Goal: Connect with others: Connect with others

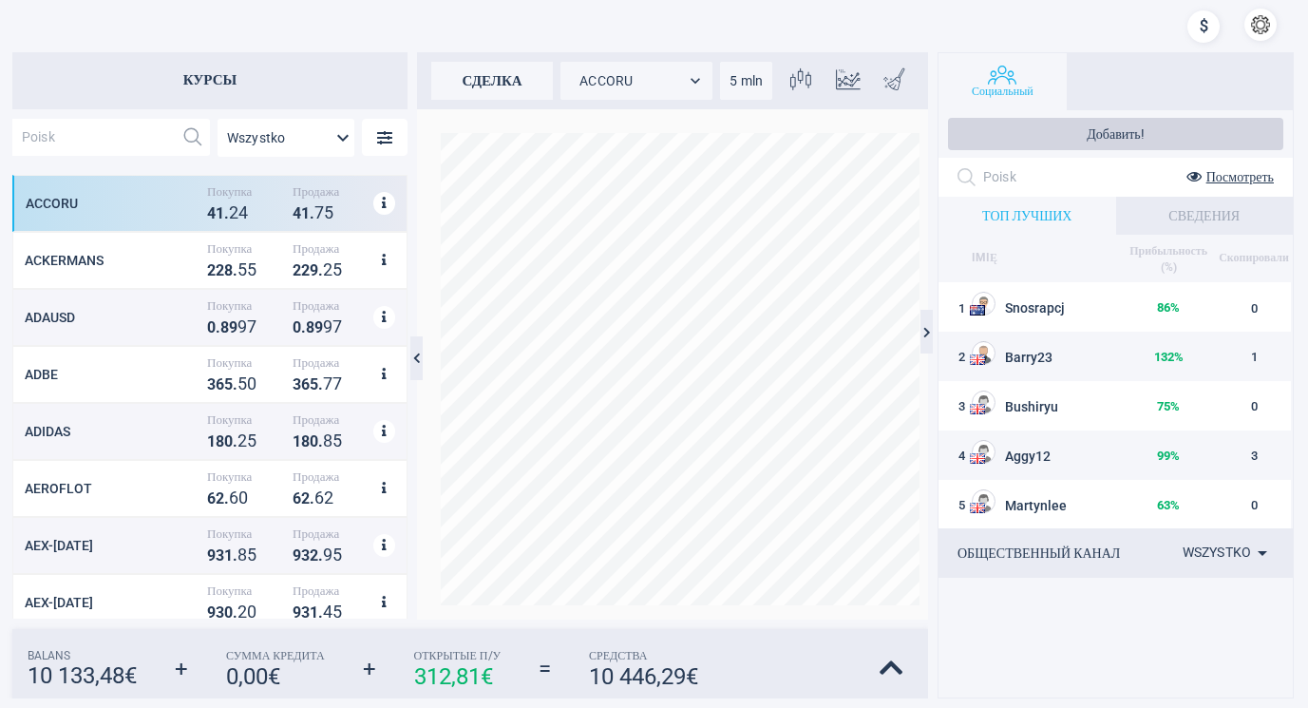
scroll to position [427, 378]
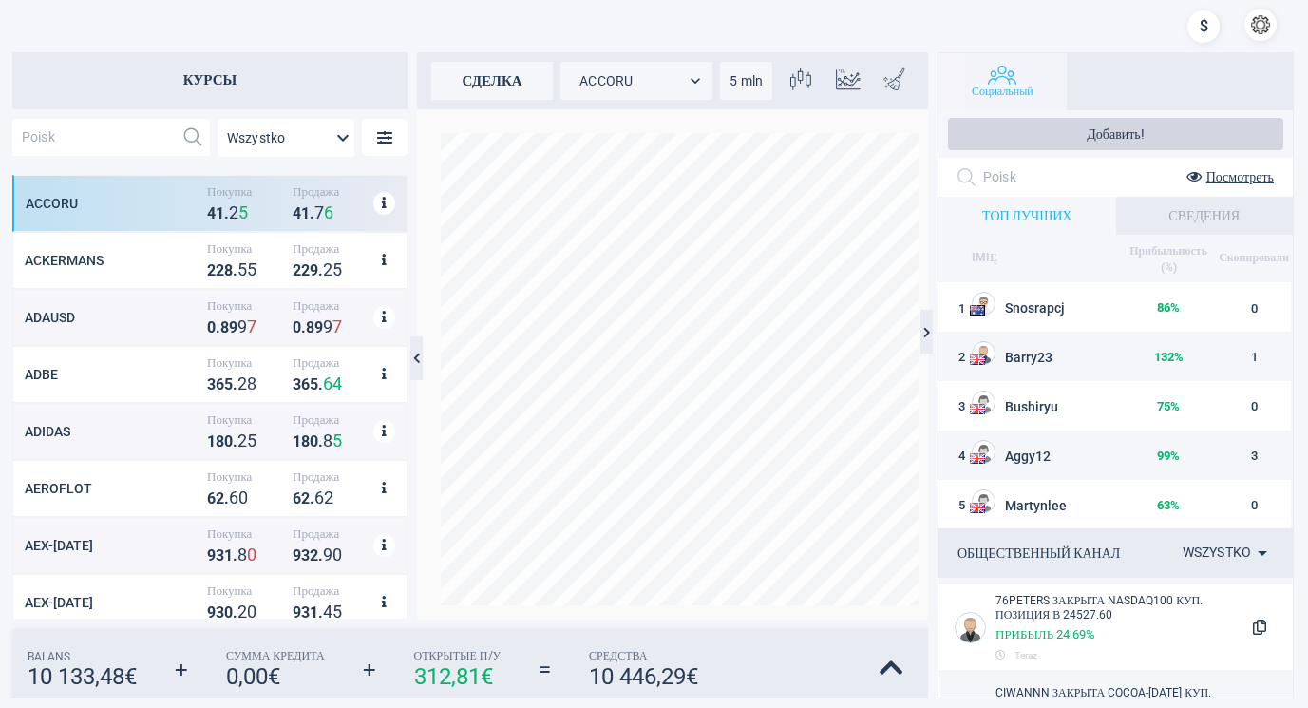
click at [1009, 76] on button "Социальный" at bounding box center [1002, 81] width 128 height 57
click at [1002, 64] on button "Социальный" at bounding box center [1002, 81] width 128 height 57
click at [1201, 22] on div at bounding box center [1203, 29] width 32 height 40
click at [1051, 124] on button "Добавить!" at bounding box center [1115, 134] width 335 height 32
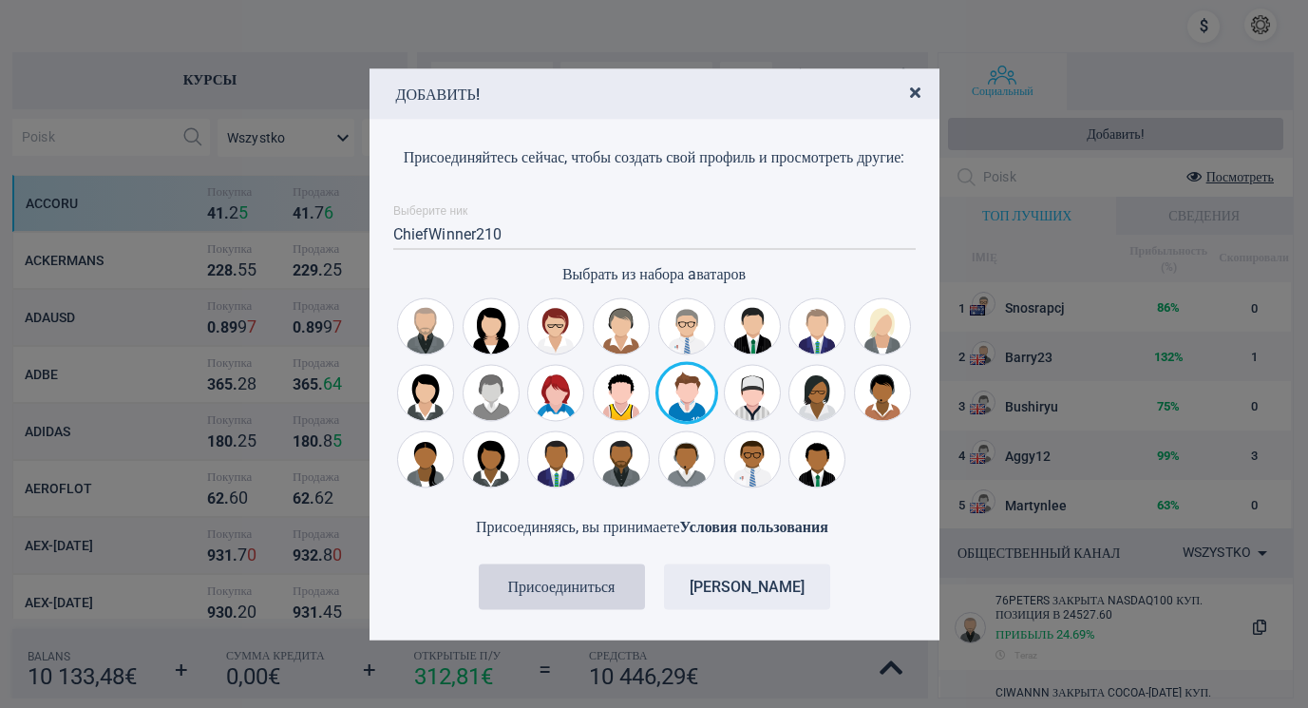
click at [916, 84] on icon "button" at bounding box center [915, 91] width 10 height 15
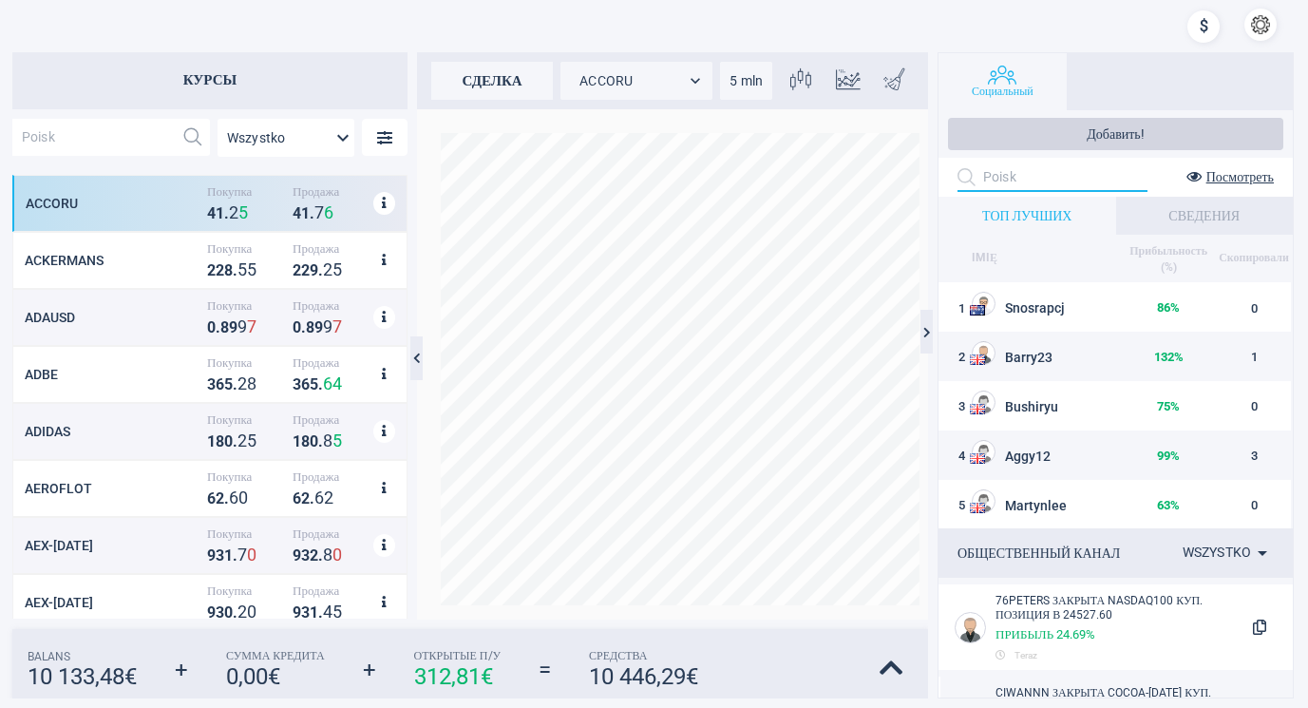
click at [1032, 179] on input "text" at bounding box center [1065, 176] width 164 height 29
click at [962, 179] on div at bounding box center [1052, 176] width 190 height 29
click at [1219, 173] on font "Посмотреть" at bounding box center [1239, 176] width 67 height 15
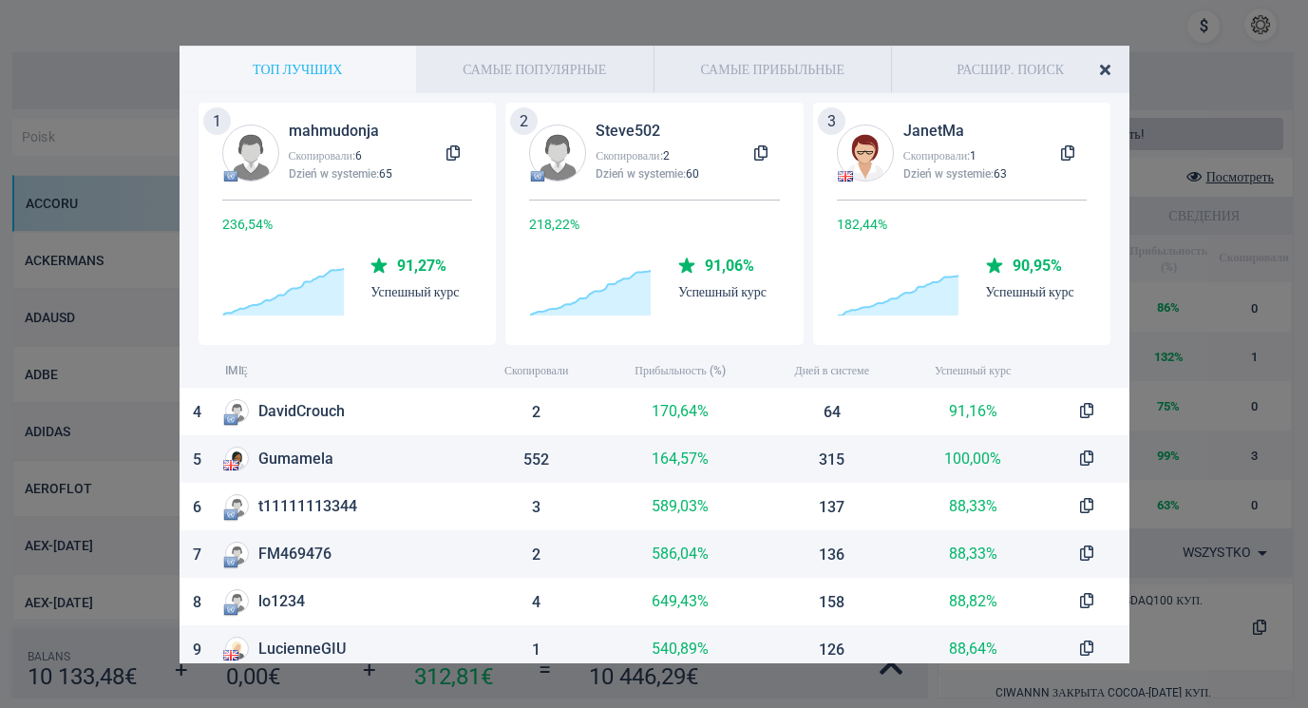
click at [1104, 64] on icon "button" at bounding box center [1105, 68] width 10 height 15
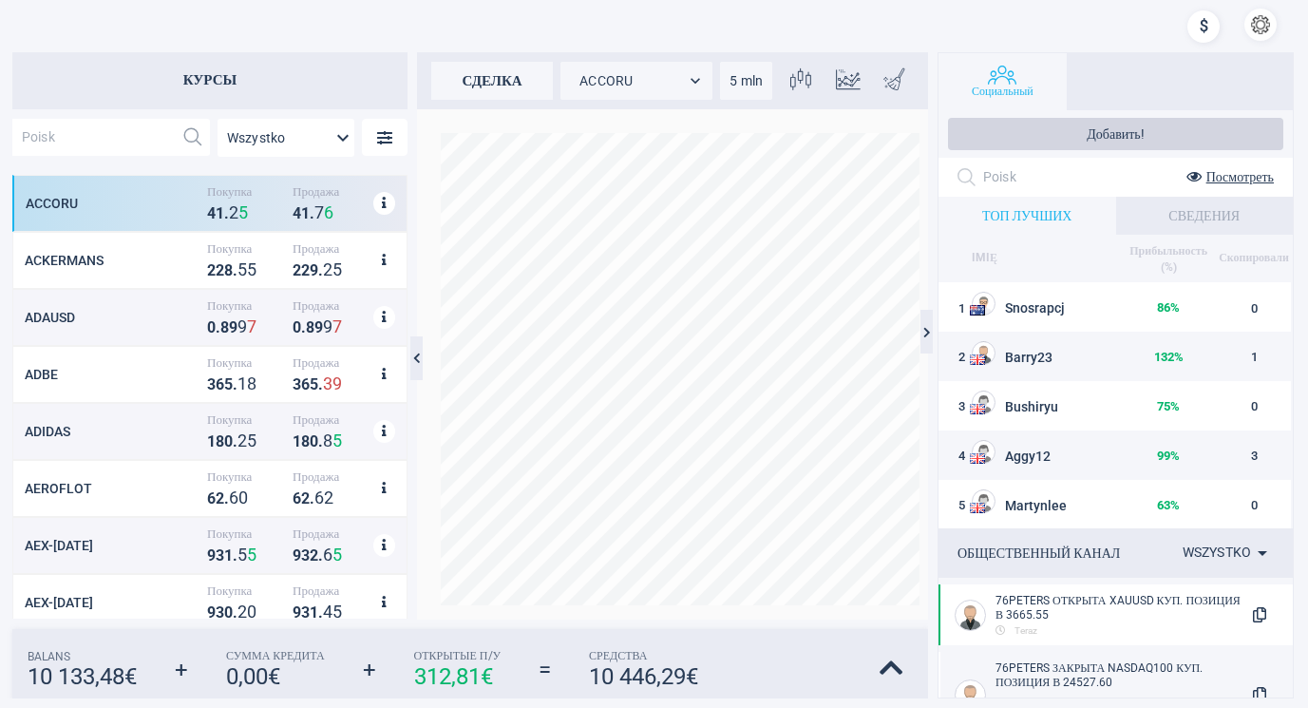
click at [1256, 20] on button "button" at bounding box center [1260, 25] width 32 height 32
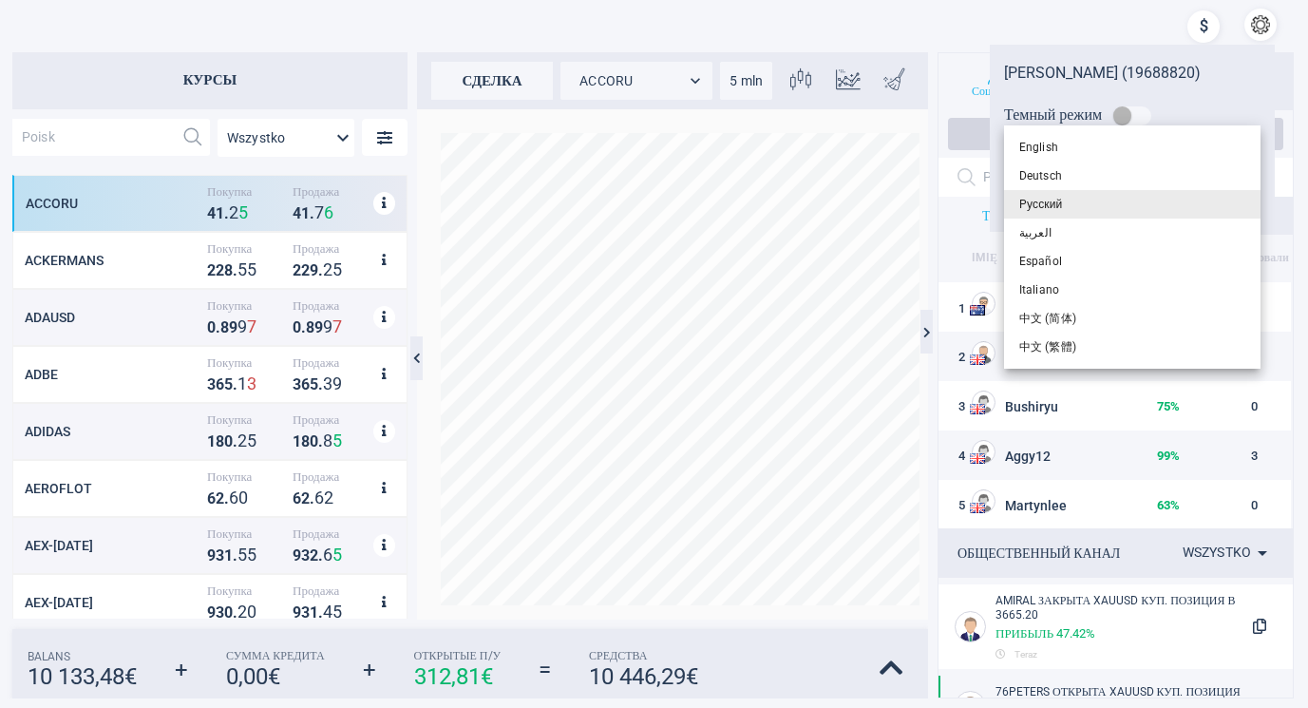
click at [1243, 157] on body "[PERSON_NAME] (19688820) Темный режим Pусский ru Wychod КУРСЫ Wszystko MarketRa…" at bounding box center [654, 354] width 1308 height 708
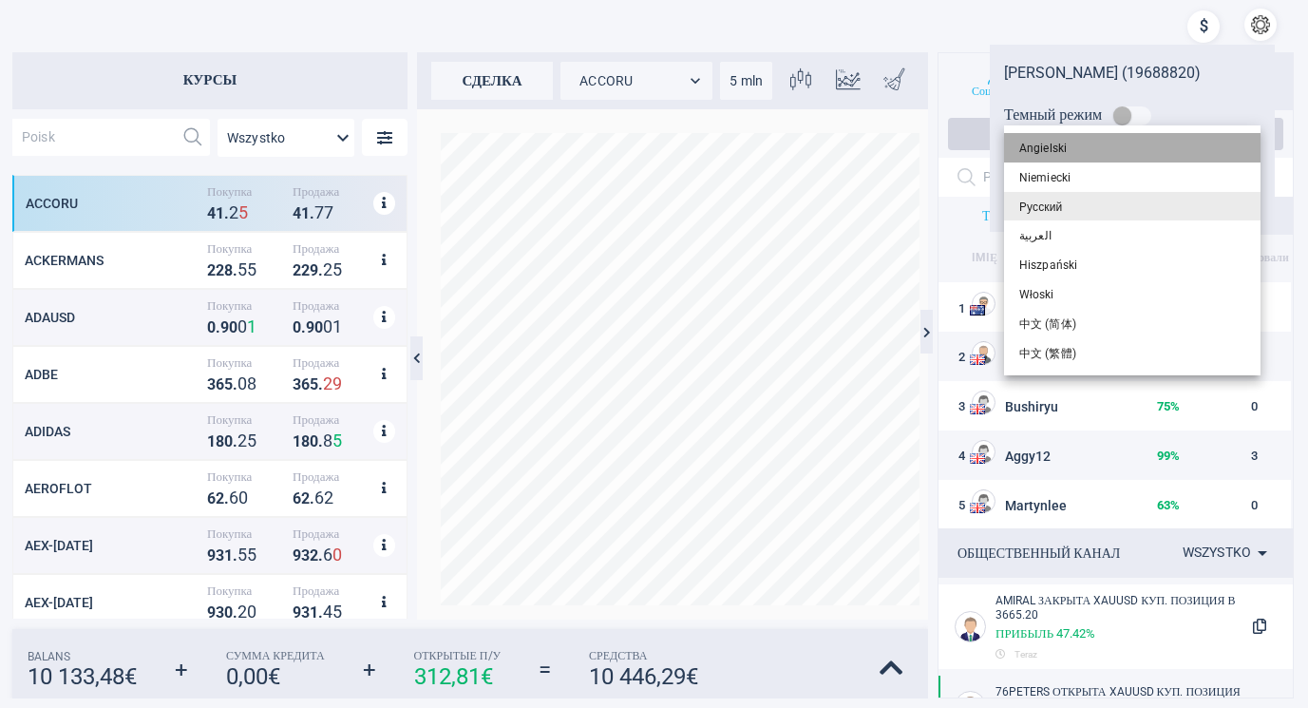
click at [1171, 142] on li "angielski" at bounding box center [1132, 147] width 256 height 29
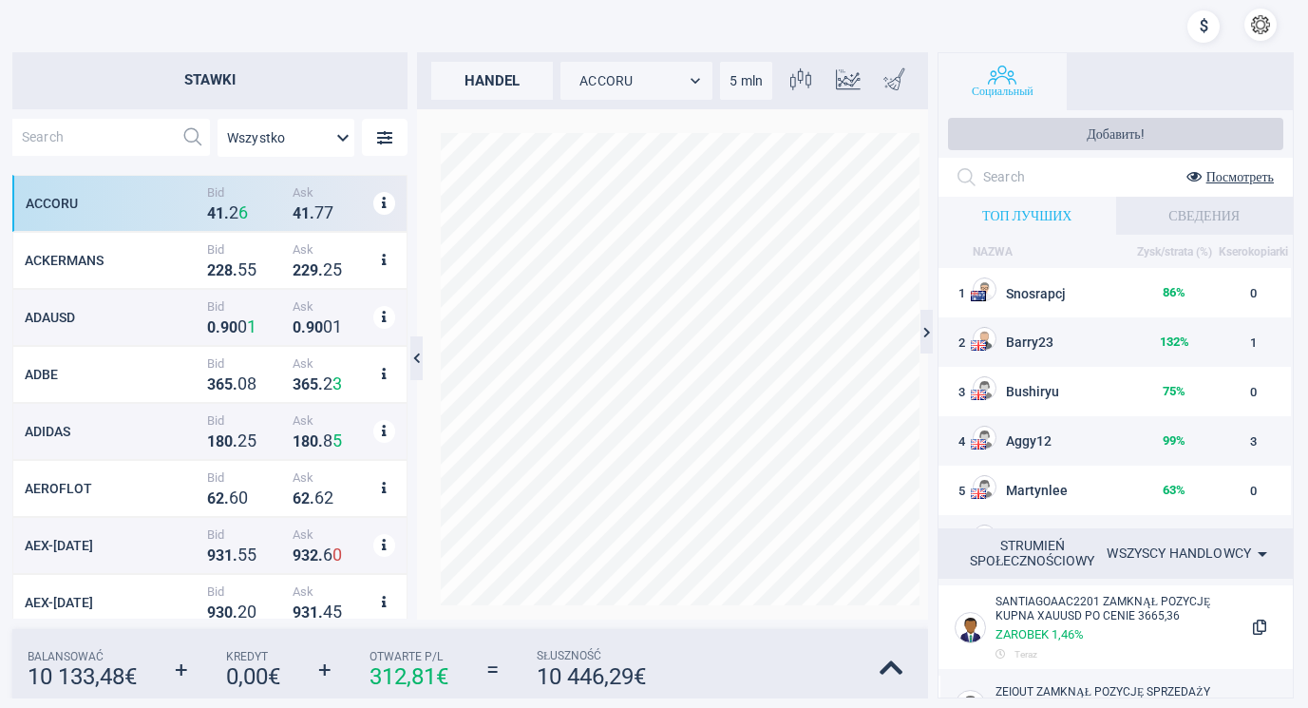
click at [1196, 135] on button "Добавить!" at bounding box center [1115, 134] width 335 height 32
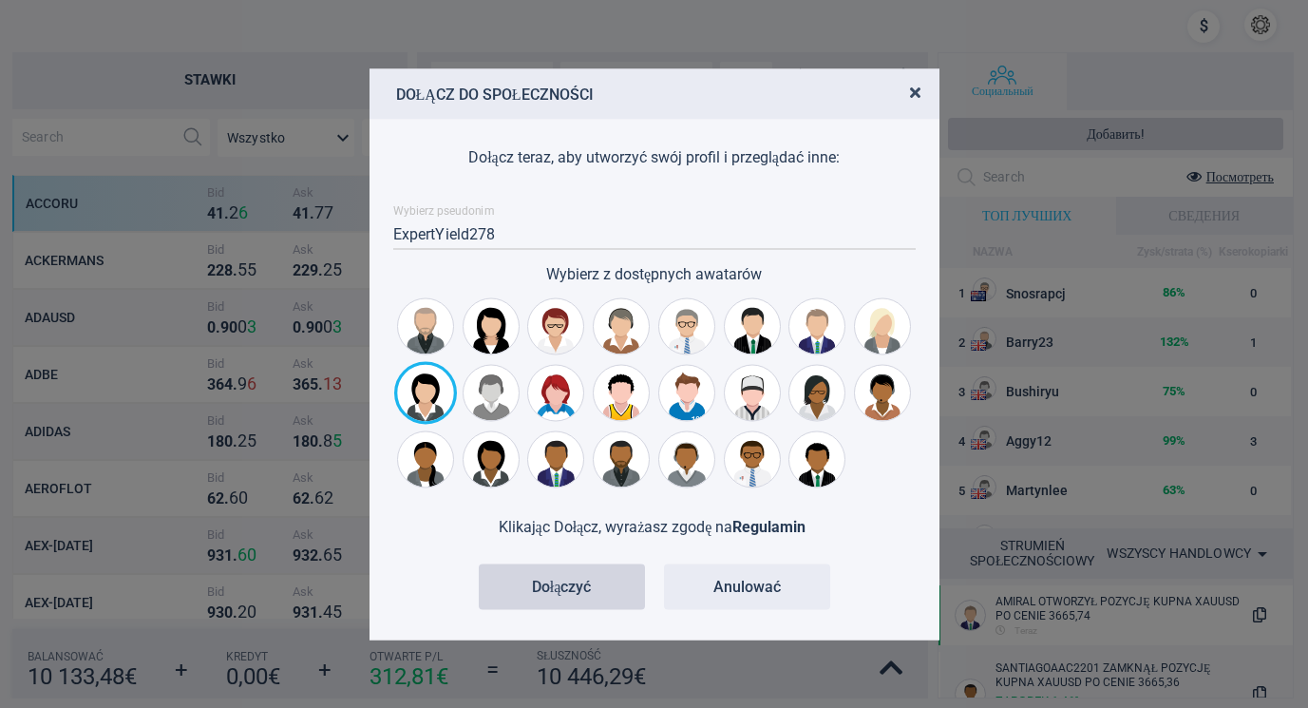
click at [907, 84] on span "button" at bounding box center [912, 92] width 15 height 18
